Goal: Navigation & Orientation: Go to known website

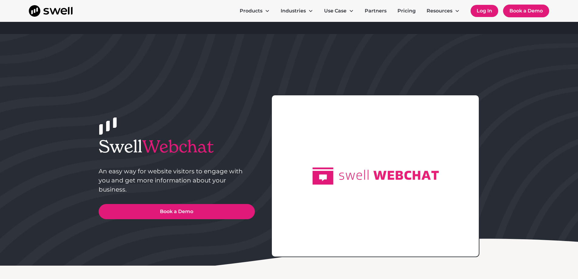
click at [490, 8] on link "Log In" at bounding box center [485, 11] width 28 height 12
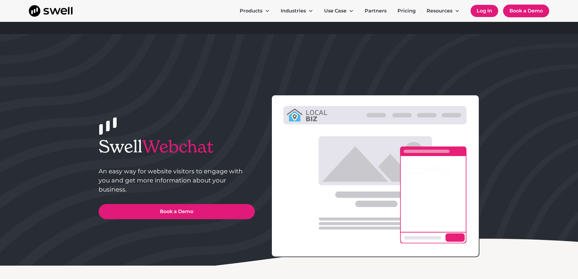
click at [479, 11] on link "Log In" at bounding box center [485, 11] width 28 height 12
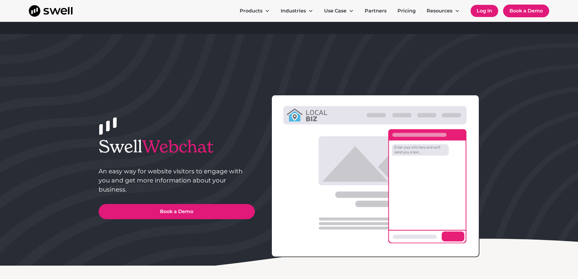
click at [480, 13] on link "Log In" at bounding box center [485, 11] width 28 height 12
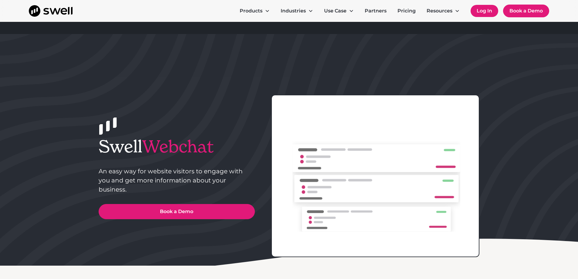
click at [488, 9] on link "Log In" at bounding box center [485, 11] width 28 height 12
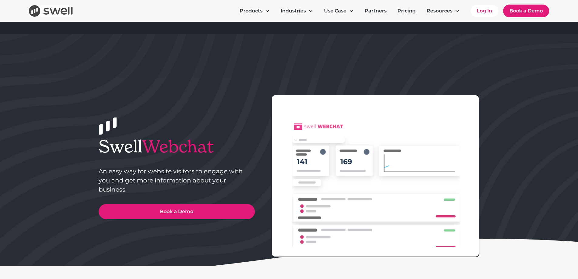
click at [62, 14] on img "home" at bounding box center [51, 11] width 44 height 12
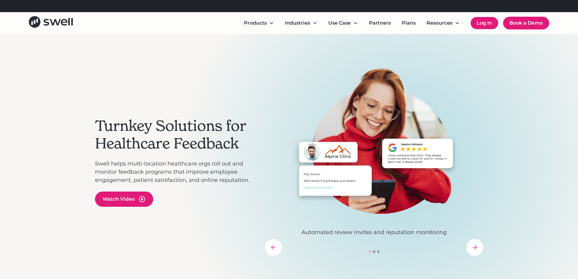
click at [480, 21] on link "Log In" at bounding box center [485, 23] width 28 height 12
